Goal: Transaction & Acquisition: Purchase product/service

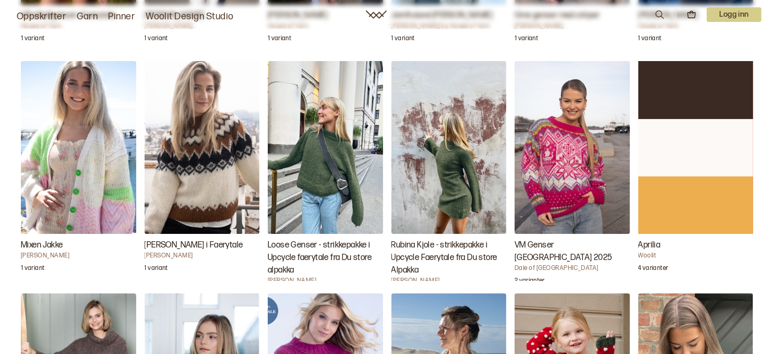
scroll to position [1304, 0]
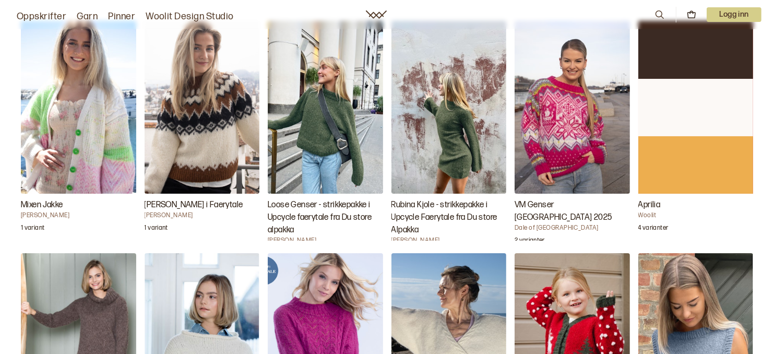
click at [340, 199] on h3 "Loose Genser - strikkepakke i Upcycle faerytale fra Du store alpakka" at bounding box center [325, 218] width 115 height 38
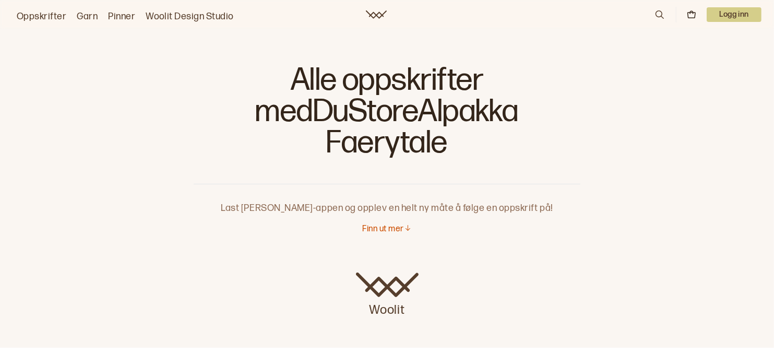
click at [48, 15] on link "Oppskrifter" at bounding box center [42, 16] width 50 height 15
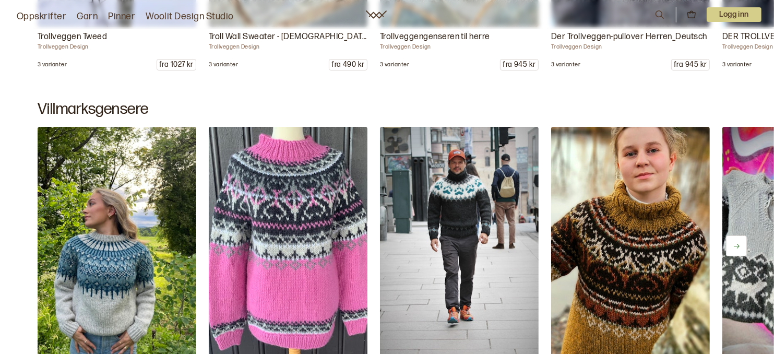
scroll to position [6156, 0]
